Goal: Complete application form

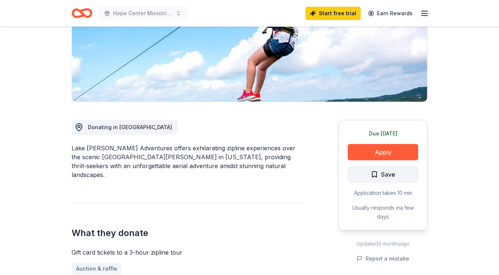
scroll to position [124, 0]
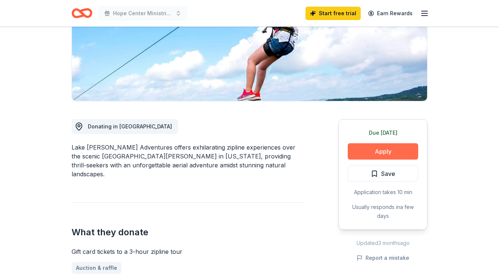
click at [377, 151] on button "Apply" at bounding box center [383, 151] width 70 height 16
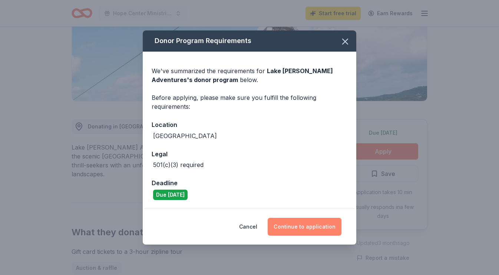
click at [285, 223] on button "Continue to application" at bounding box center [305, 227] width 74 height 18
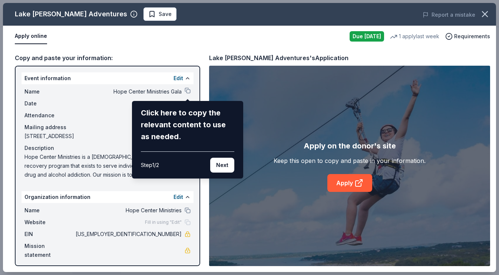
click at [98, 99] on div "Lake Travis Zipline Adventures Save Report a mistake Apply online Due tomorrow …" at bounding box center [249, 137] width 493 height 269
click at [189, 91] on div "Lake Travis Zipline Adventures Save Report a mistake Apply online Due tomorrow …" at bounding box center [249, 137] width 493 height 269
click at [187, 91] on div "Lake Travis Zipline Adventures Save Report a mistake Apply online Due tomorrow …" at bounding box center [249, 137] width 493 height 269
click at [190, 78] on div "Lake Travis Zipline Adventures Save Report a mistake Apply online Due tomorrow …" at bounding box center [249, 137] width 493 height 269
click at [346, 182] on div "Lake Travis Zipline Adventures Save Report a mistake Apply online Due tomorrow …" at bounding box center [249, 137] width 493 height 269
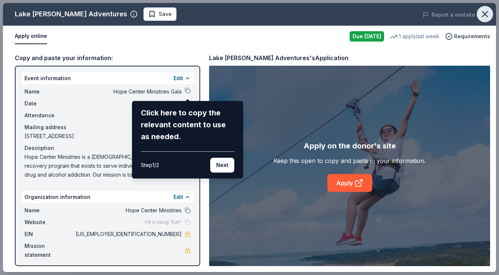
click at [487, 12] on icon "button" at bounding box center [485, 14] width 5 height 5
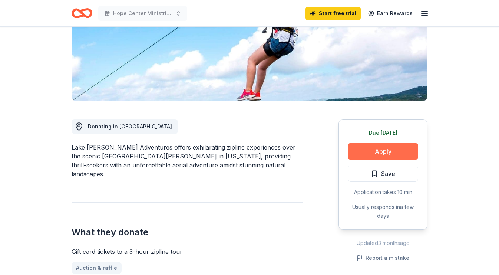
click at [391, 148] on button "Apply" at bounding box center [383, 151] width 70 height 16
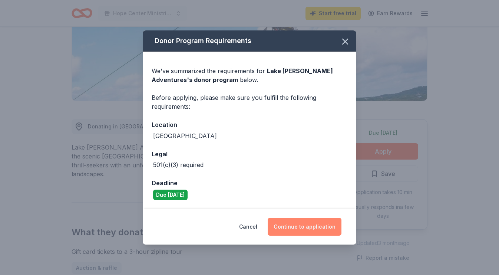
click at [317, 225] on button "Continue to application" at bounding box center [305, 227] width 74 height 18
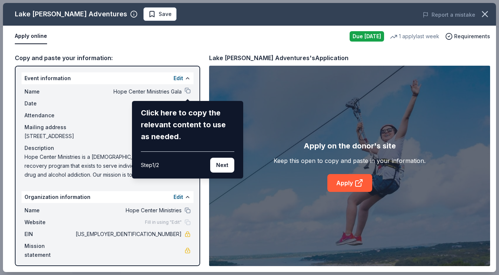
click at [350, 183] on div "Lake Travis Zipline Adventures Save Report a mistake Apply online Due tomorrow …" at bounding box center [249, 137] width 493 height 269
click at [360, 183] on div "Lake Travis Zipline Adventures Save Report a mistake Apply online Due tomorrow …" at bounding box center [249, 137] width 493 height 269
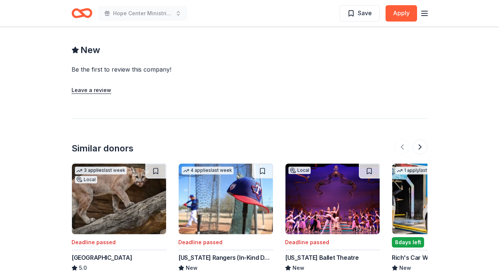
scroll to position [699, 0]
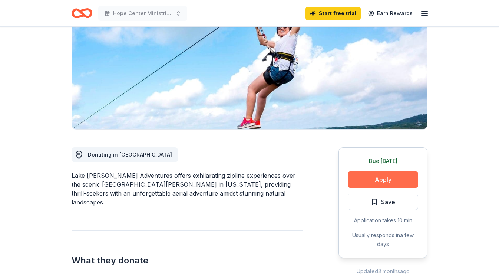
click at [370, 181] on button "Apply" at bounding box center [383, 179] width 70 height 16
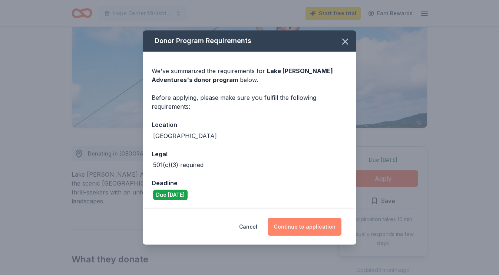
click at [304, 226] on button "Continue to application" at bounding box center [305, 227] width 74 height 18
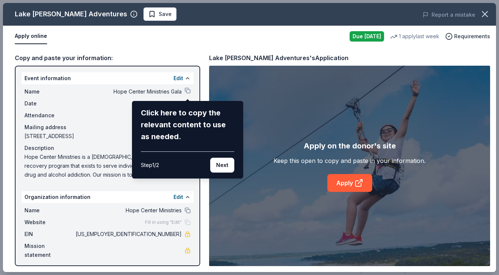
click at [346, 185] on div "Lake Travis Zipline Adventures Save Report a mistake Apply online Due tomorrow …" at bounding box center [249, 137] width 493 height 269
click at [187, 90] on div "Lake Travis Zipline Adventures Save Report a mistake Apply online Due tomorrow …" at bounding box center [249, 137] width 493 height 269
click at [188, 90] on div "Lake Travis Zipline Adventures Save Report a mistake Apply online Due tomorrow …" at bounding box center [249, 137] width 493 height 269
click at [188, 93] on div "Lake Travis Zipline Adventures Save Report a mistake Apply online Due tomorrow …" at bounding box center [249, 137] width 493 height 269
click at [188, 92] on div "Lake Travis Zipline Adventures Save Report a mistake Apply online Due tomorrow …" at bounding box center [249, 137] width 493 height 269
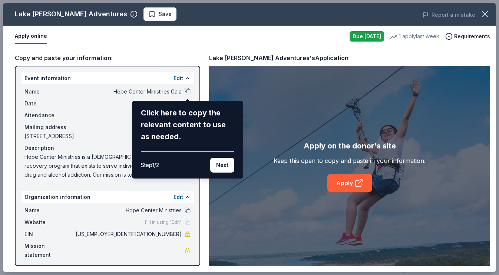
click at [188, 92] on div "Lake Travis Zipline Adventures Save Report a mistake Apply online Due tomorrow …" at bounding box center [249, 137] width 493 height 269
drag, startPoint x: 186, startPoint y: 105, endPoint x: 188, endPoint y: 101, distance: 4.6
click at [186, 105] on div "Click here to copy the relevant content to use as needed. Step 1 / 2 Next" at bounding box center [187, 140] width 111 height 78
click at [187, 90] on div "Lake Travis Zipline Adventures Save Report a mistake Apply online Due tomorrow …" at bounding box center [249, 137] width 493 height 269
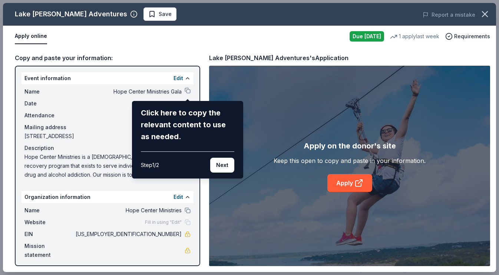
click at [187, 78] on div "Lake Travis Zipline Adventures Save Report a mistake Apply online Due tomorrow …" at bounding box center [249, 137] width 493 height 269
drag, startPoint x: 187, startPoint y: 91, endPoint x: 195, endPoint y: 95, distance: 8.1
click at [187, 91] on div "Lake Travis Zipline Adventures Save Report a mistake Apply online Due tomorrow …" at bounding box center [249, 137] width 493 height 269
click at [187, 195] on div "Lake Travis Zipline Adventures Save Report a mistake Apply online Due tomorrow …" at bounding box center [249, 137] width 493 height 269
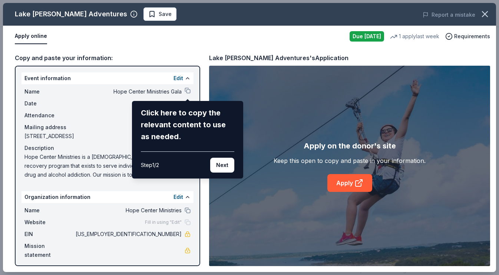
click at [179, 142] on div "Click here to copy the relevant content to use as needed." at bounding box center [187, 125] width 93 height 36
click at [490, 13] on icon "button" at bounding box center [485, 14] width 10 height 10
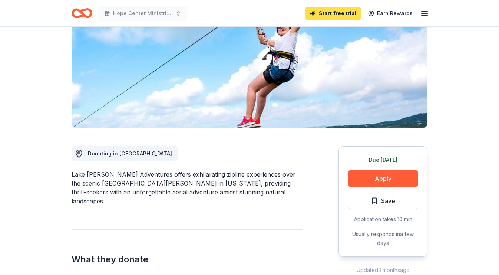
click at [340, 14] on link "Start free trial" at bounding box center [333, 13] width 55 height 13
click at [326, 13] on link "Start free trial" at bounding box center [333, 13] width 55 height 13
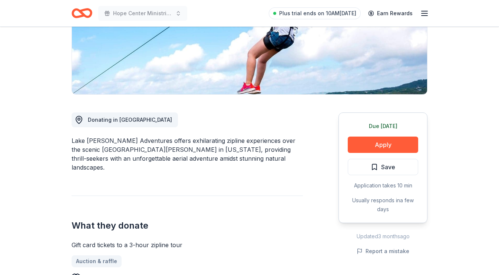
scroll to position [132, 0]
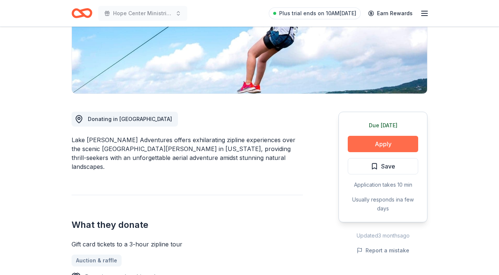
click at [384, 145] on button "Apply" at bounding box center [383, 144] width 70 height 16
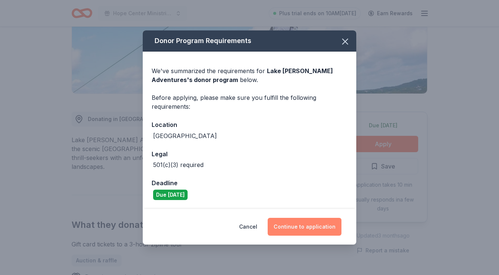
click at [293, 226] on button "Continue to application" at bounding box center [305, 227] width 74 height 18
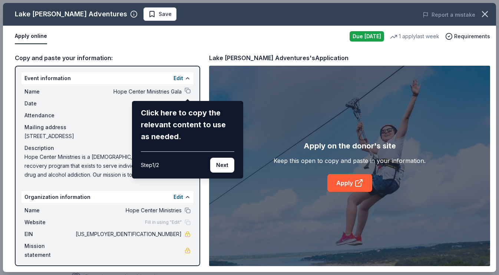
click at [189, 90] on div "Lake Travis Zipline Adventures Save Report a mistake Apply online Due tomorrow …" at bounding box center [249, 137] width 493 height 269
click at [347, 183] on div "Lake Travis Zipline Adventures Save Report a mistake Apply online Due tomorrow …" at bounding box center [249, 137] width 493 height 269
click at [360, 184] on div "Lake Travis Zipline Adventures Save Report a mistake Apply online Due tomorrow …" at bounding box center [249, 137] width 493 height 269
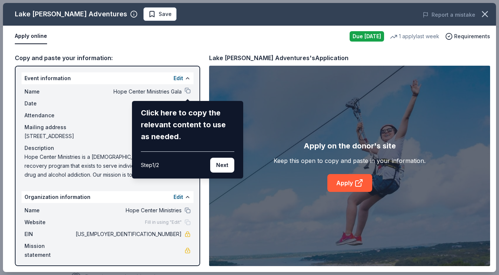
click at [187, 198] on div "Lake Travis Zipline Adventures Save Report a mistake Apply online Due tomorrow …" at bounding box center [249, 137] width 493 height 269
click at [152, 166] on div "Step 1 / 2" at bounding box center [150, 165] width 18 height 9
click at [152, 165] on div "Step 1 / 2" at bounding box center [150, 165] width 18 height 9
click at [29, 34] on div "Lake Travis Zipline Adventures Save Report a mistake Apply online Due tomorrow …" at bounding box center [249, 137] width 493 height 269
click at [138, 13] on div "Lake Travis Zipline Adventures Save Report a mistake Apply online Due tomorrow …" at bounding box center [249, 137] width 493 height 269
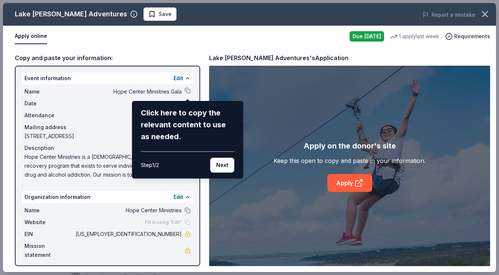
click at [185, 78] on div "Lake Travis Zipline Adventures Save Report a mistake Apply online Due tomorrow …" at bounding box center [249, 137] width 493 height 269
click at [485, 14] on icon "button" at bounding box center [485, 14] width 5 height 5
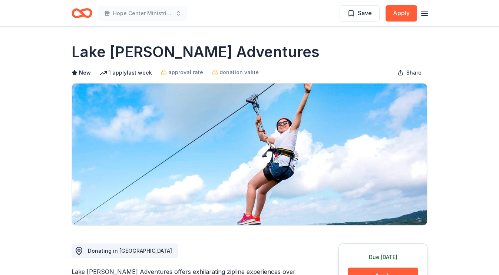
scroll to position [0, 0]
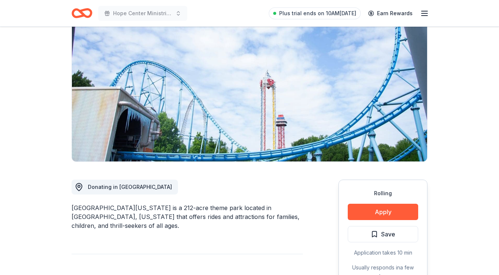
scroll to position [88, 0]
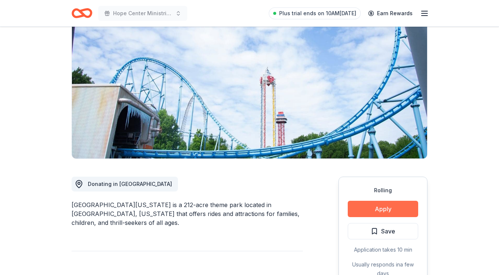
click at [382, 209] on button "Apply" at bounding box center [383, 209] width 70 height 16
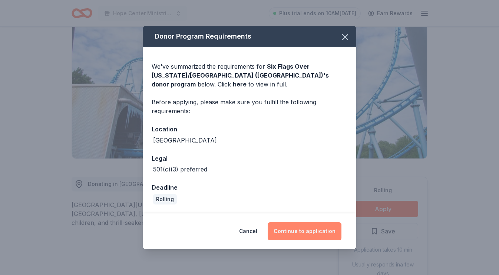
click at [306, 230] on button "Continue to application" at bounding box center [305, 231] width 74 height 18
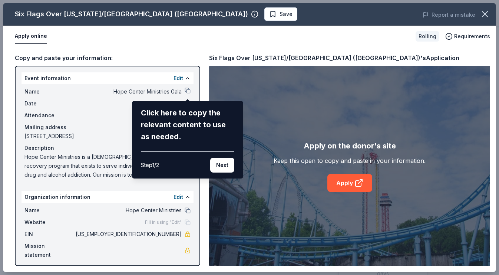
drag, startPoint x: 189, startPoint y: 89, endPoint x: 181, endPoint y: 96, distance: 10.8
click at [188, 89] on div "Six Flags Over [US_STATE]/[GEOGRAPHIC_DATA] ([GEOGRAPHIC_DATA]) Save Report a m…" at bounding box center [249, 137] width 493 height 269
click at [187, 91] on div "Six Flags Over [US_STATE]/[GEOGRAPHIC_DATA] ([GEOGRAPHIC_DATA]) Save Report a m…" at bounding box center [249, 137] width 493 height 269
click at [359, 184] on div "Six Flags Over [US_STATE]/[GEOGRAPHIC_DATA] ([GEOGRAPHIC_DATA]) Save Report a m…" at bounding box center [249, 137] width 493 height 269
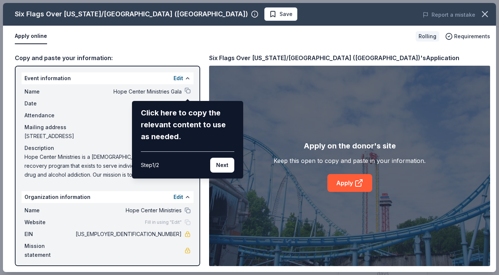
click at [357, 184] on div "Six Flags Over [US_STATE]/[GEOGRAPHIC_DATA] ([GEOGRAPHIC_DATA]) Save Report a m…" at bounding box center [249, 137] width 493 height 269
click at [361, 183] on div "Six Flags Over [US_STATE]/[GEOGRAPHIC_DATA] ([GEOGRAPHIC_DATA]) Save Report a m…" at bounding box center [249, 137] width 493 height 269
click at [361, 184] on div "Six Flags Over [US_STATE]/[GEOGRAPHIC_DATA] ([GEOGRAPHIC_DATA]) Save Report a m…" at bounding box center [249, 137] width 493 height 269
drag, startPoint x: 357, startPoint y: 181, endPoint x: 362, endPoint y: 194, distance: 14.5
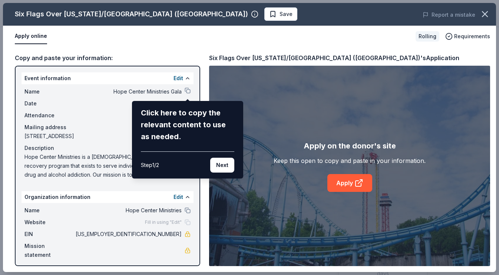
click at [357, 181] on div "Six Flags Over [US_STATE]/[GEOGRAPHIC_DATA] ([GEOGRAPHIC_DATA]) Save Report a m…" at bounding box center [249, 137] width 493 height 269
click at [354, 181] on div "Six Flags Over [US_STATE]/[GEOGRAPHIC_DATA] ([GEOGRAPHIC_DATA]) Save Report a m…" at bounding box center [249, 137] width 493 height 269
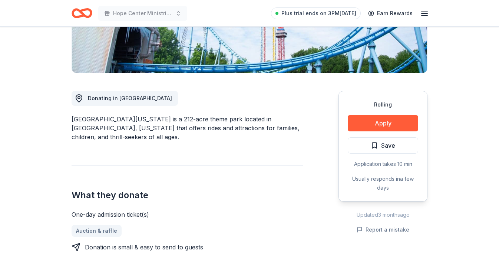
scroll to position [178, 0]
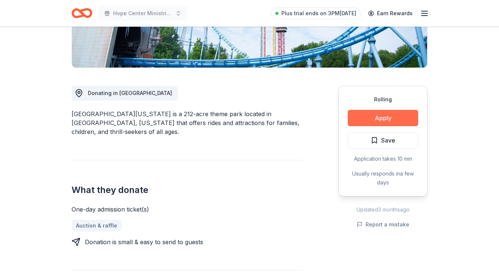
click at [385, 114] on button "Apply" at bounding box center [383, 118] width 70 height 16
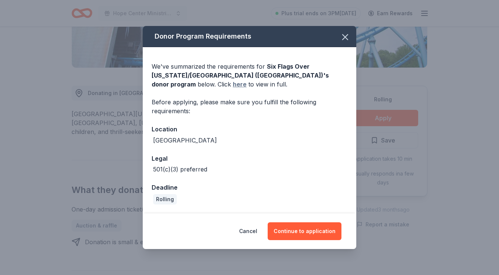
click at [233, 85] on link "here" at bounding box center [240, 84] width 14 height 9
